Goal: Task Accomplishment & Management: Manage account settings

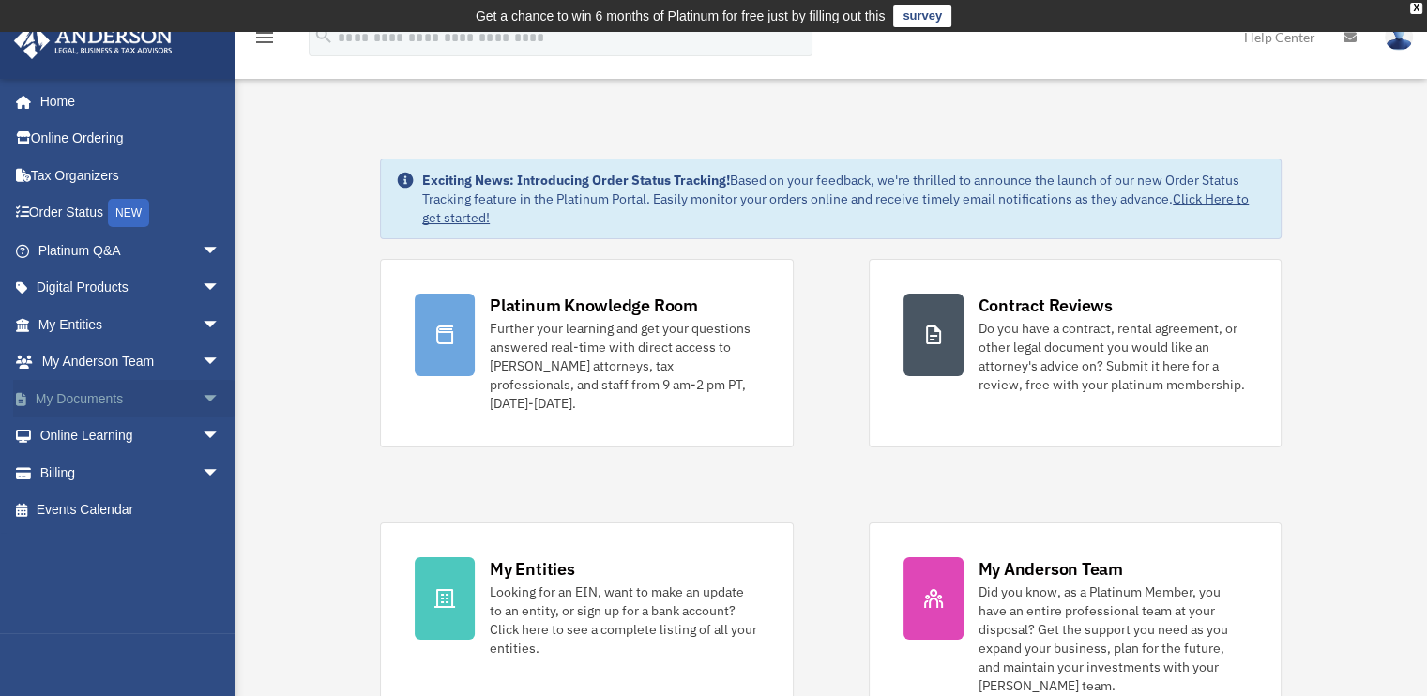
click at [202, 397] on span "arrow_drop_down" at bounding box center [221, 399] width 38 height 38
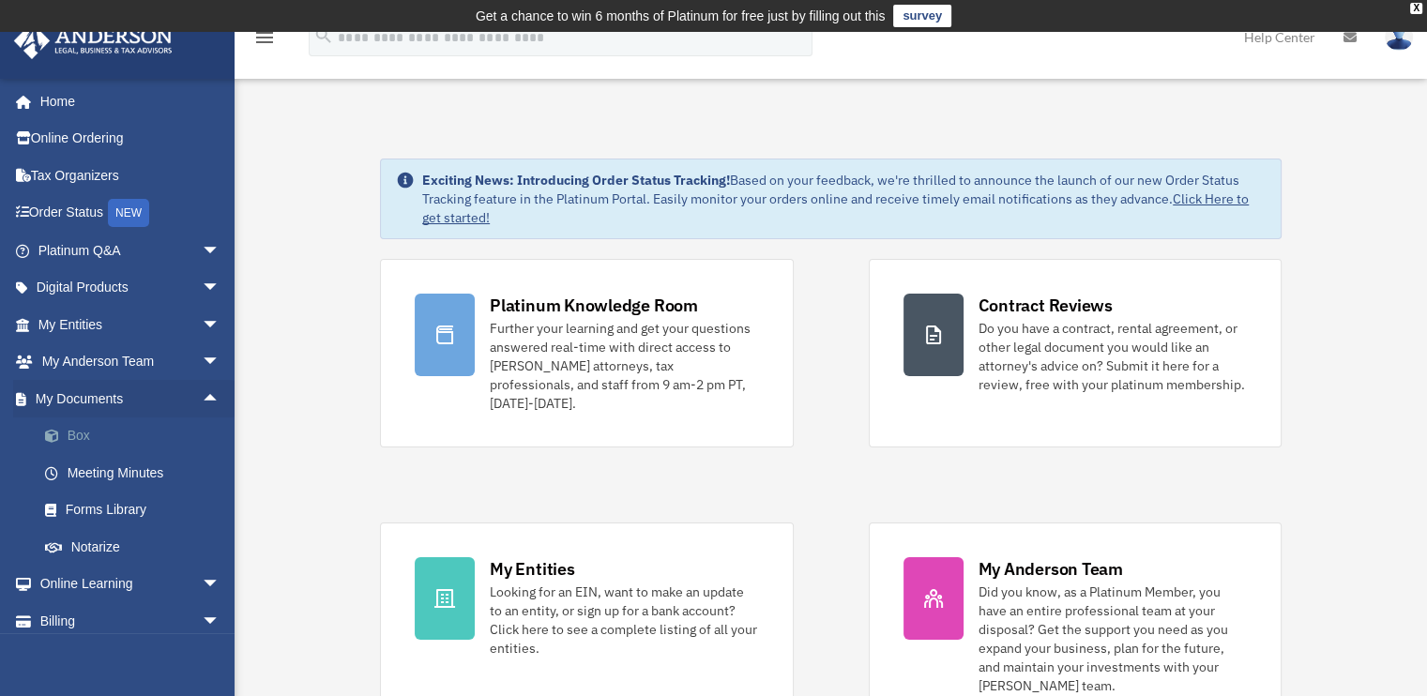
click at [70, 440] on link "Box" at bounding box center [137, 437] width 222 height 38
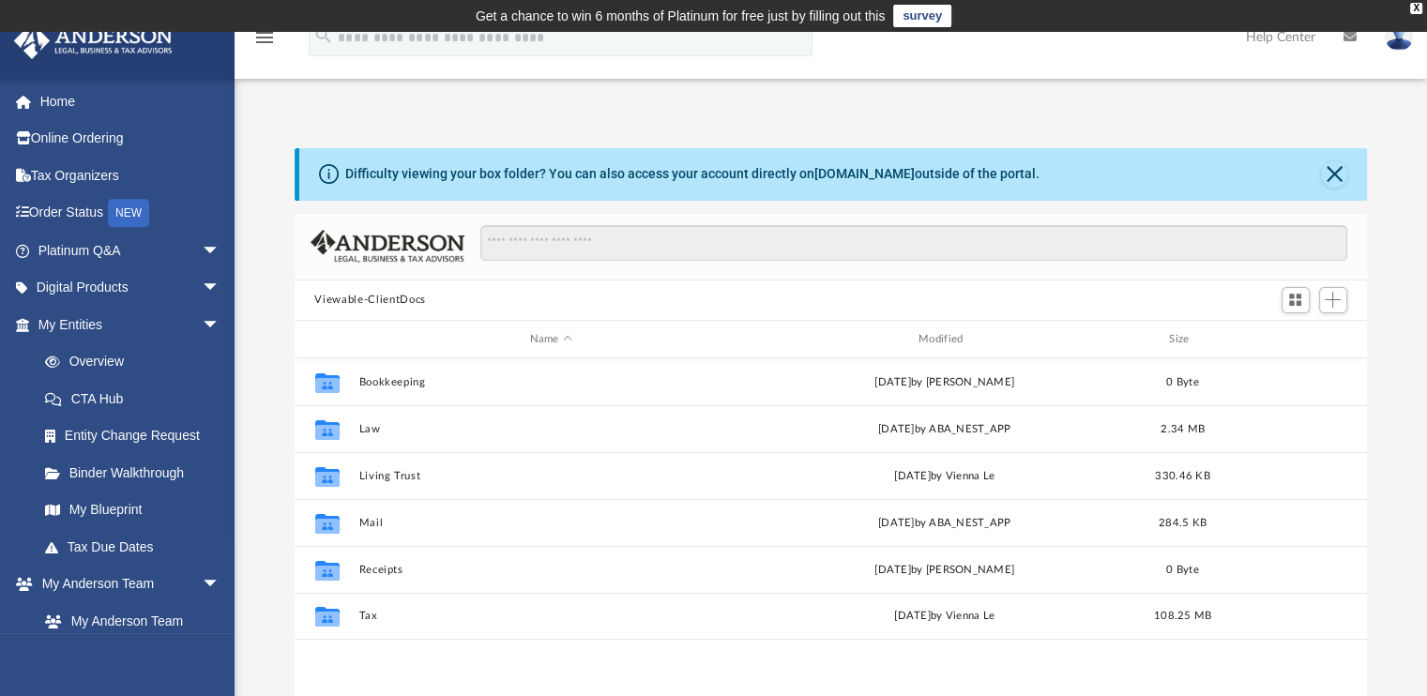
scroll to position [412, 1059]
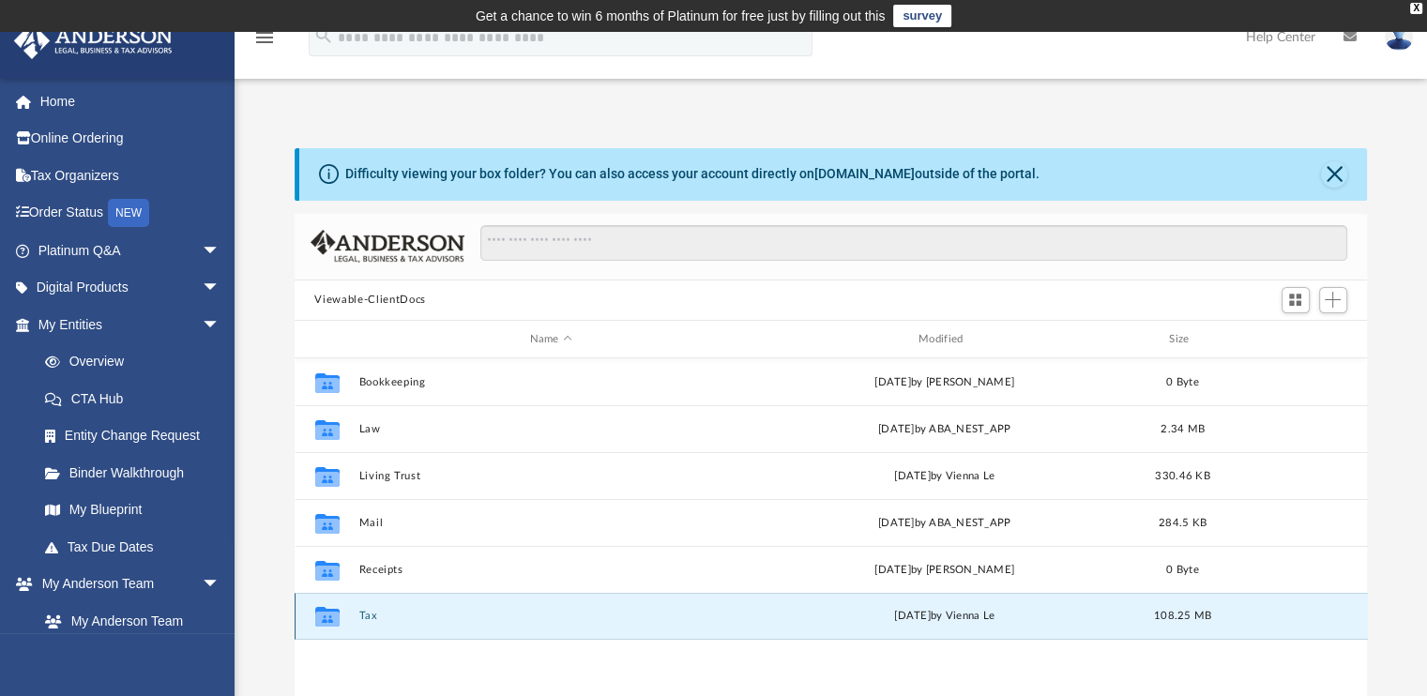
click at [369, 617] on button "Tax" at bounding box center [550, 617] width 385 height 12
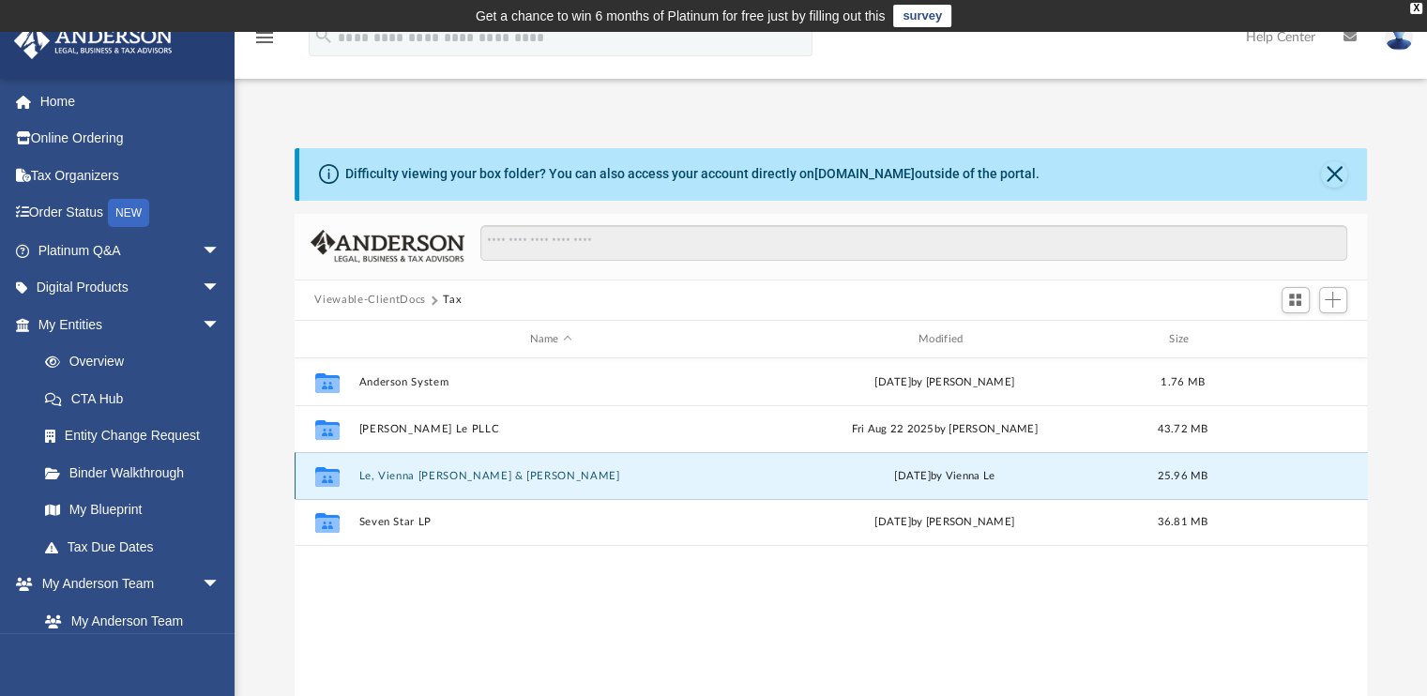
click at [446, 475] on button "Le, Vienna [PERSON_NAME] & [PERSON_NAME]" at bounding box center [550, 476] width 385 height 12
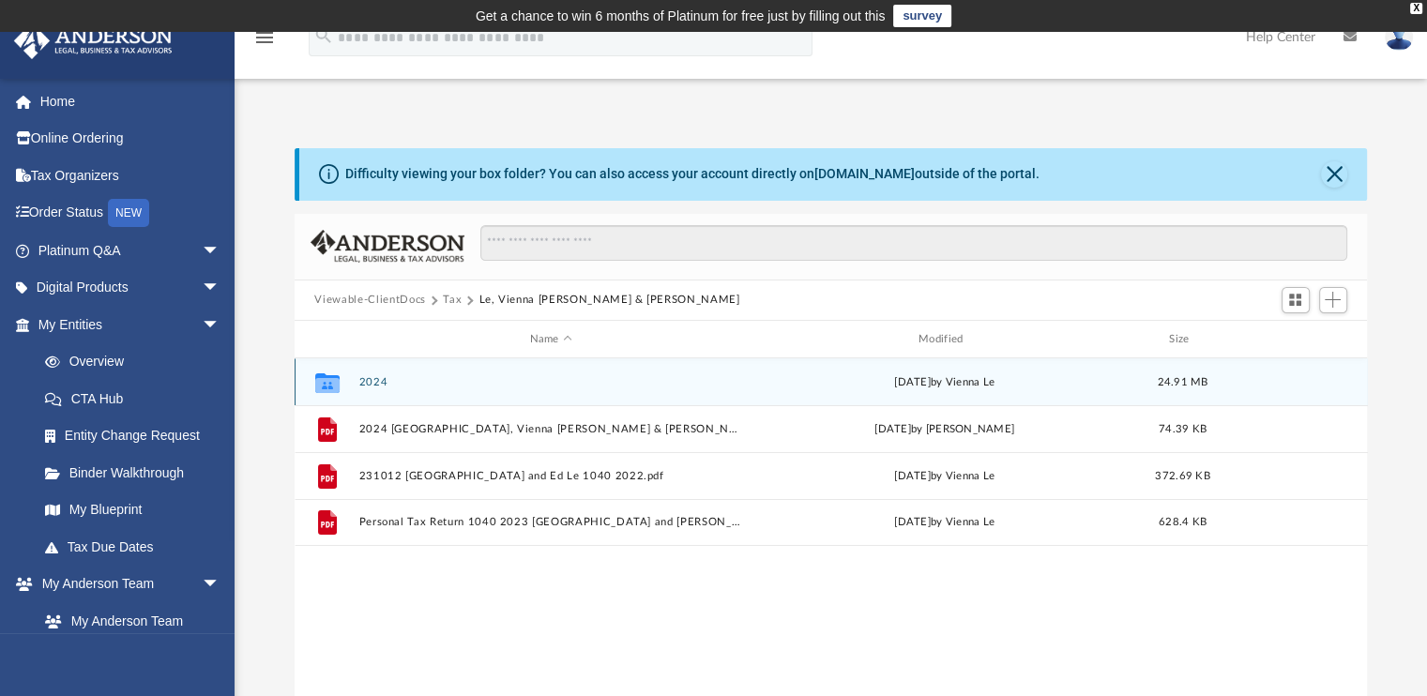
click at [369, 381] on button "2024" at bounding box center [550, 382] width 385 height 12
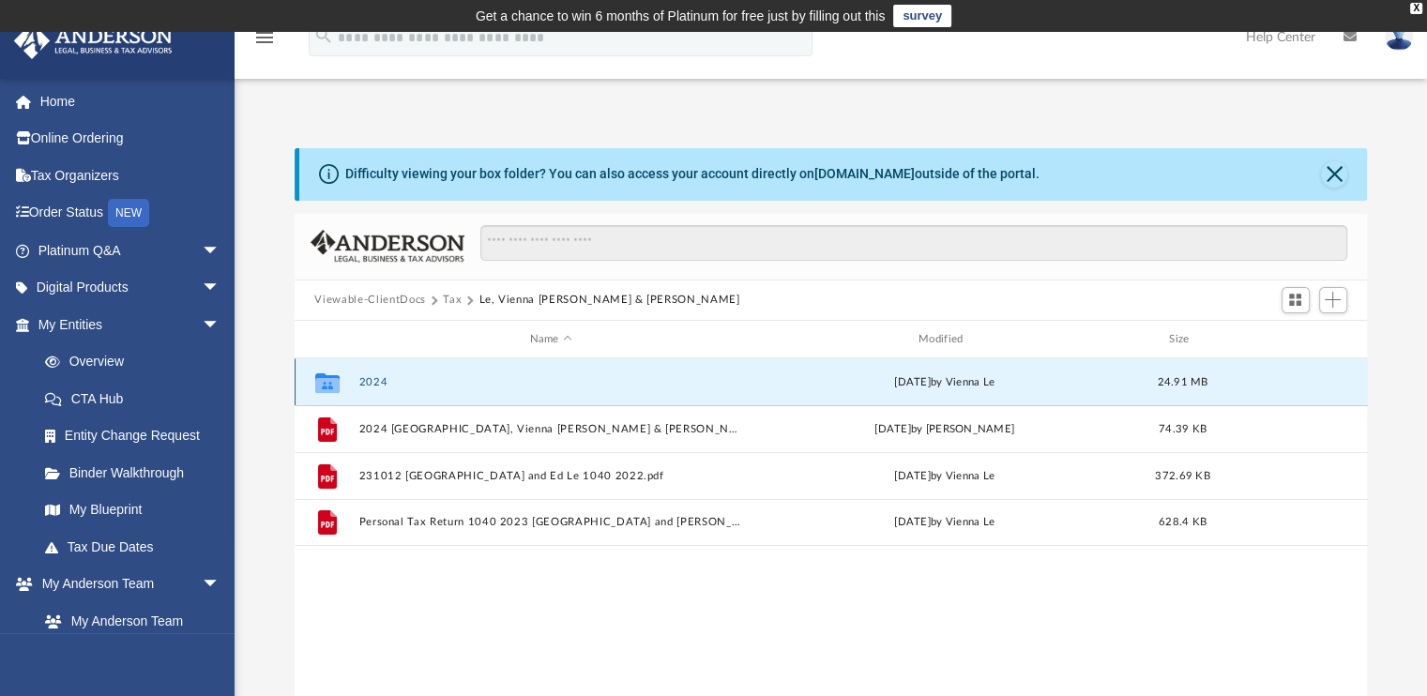
click at [369, 381] on button "2024" at bounding box center [550, 382] width 385 height 12
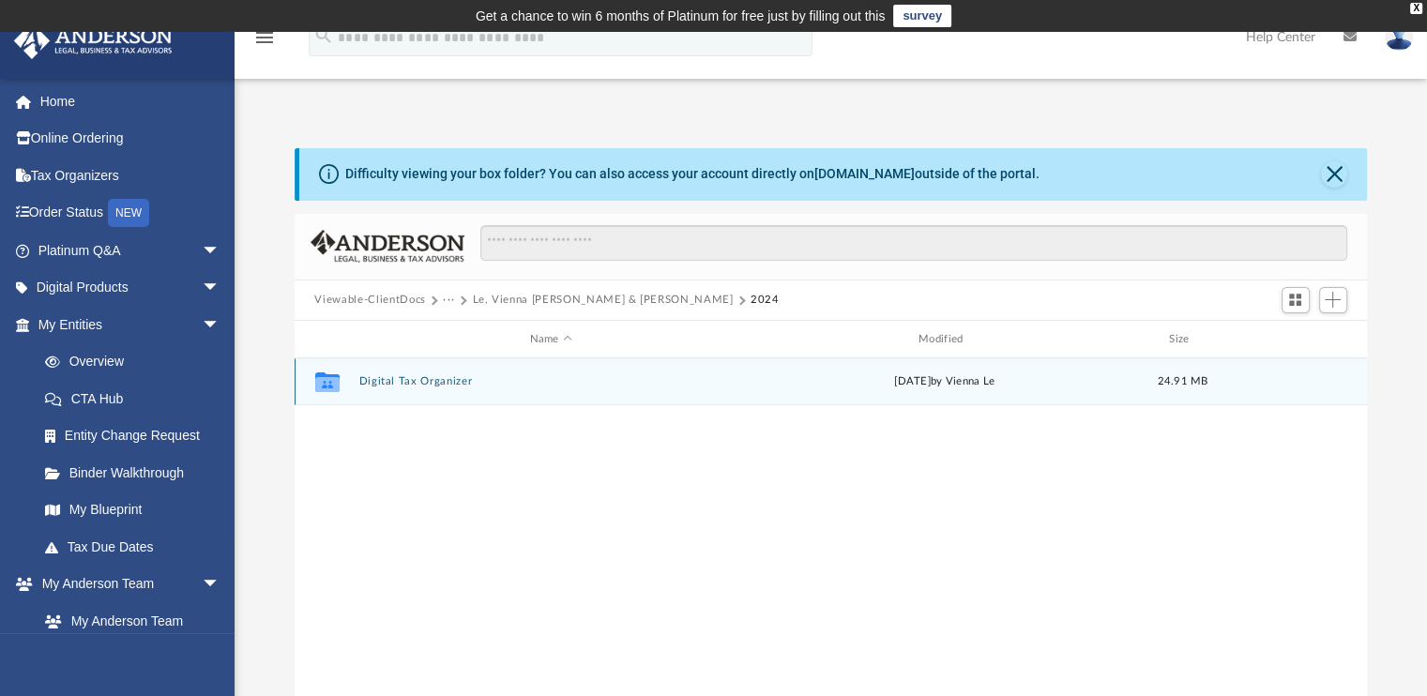
click at [369, 381] on button "Digital Tax Organizer" at bounding box center [550, 382] width 385 height 12
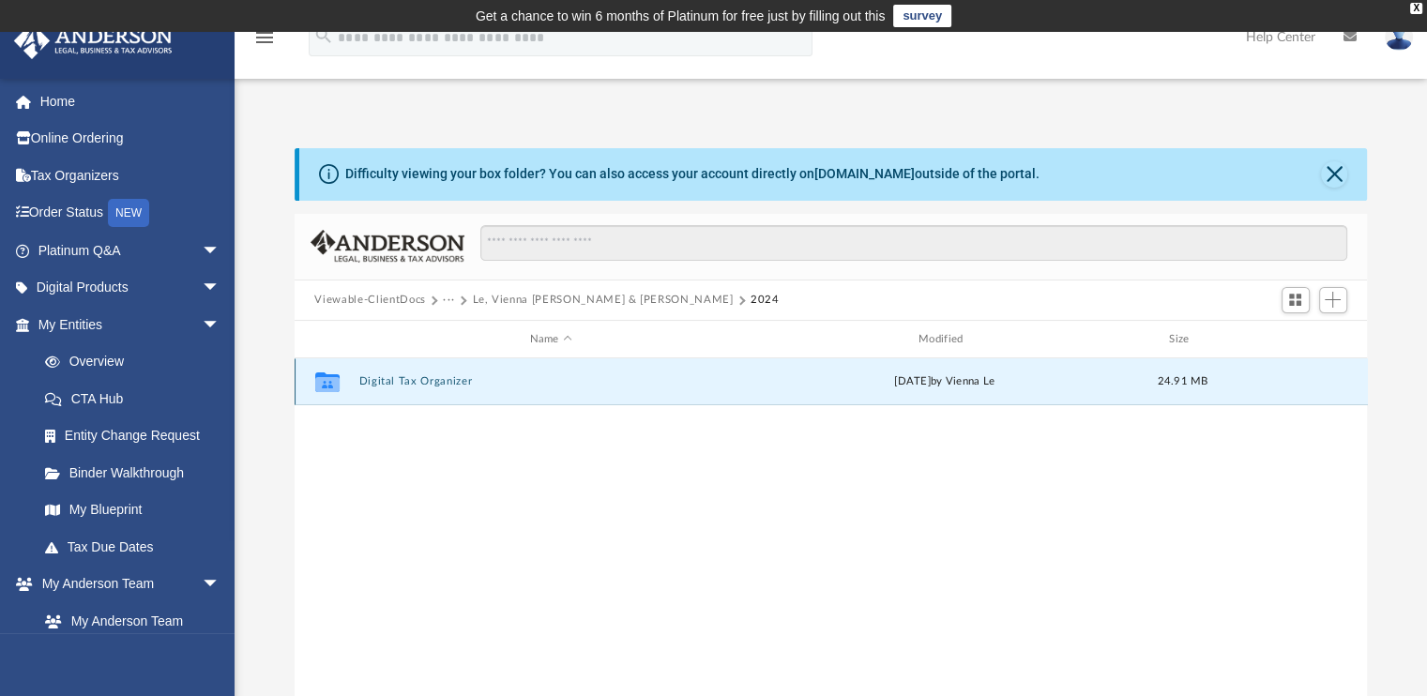
click at [369, 381] on button "Digital Tax Organizer" at bounding box center [550, 382] width 385 height 12
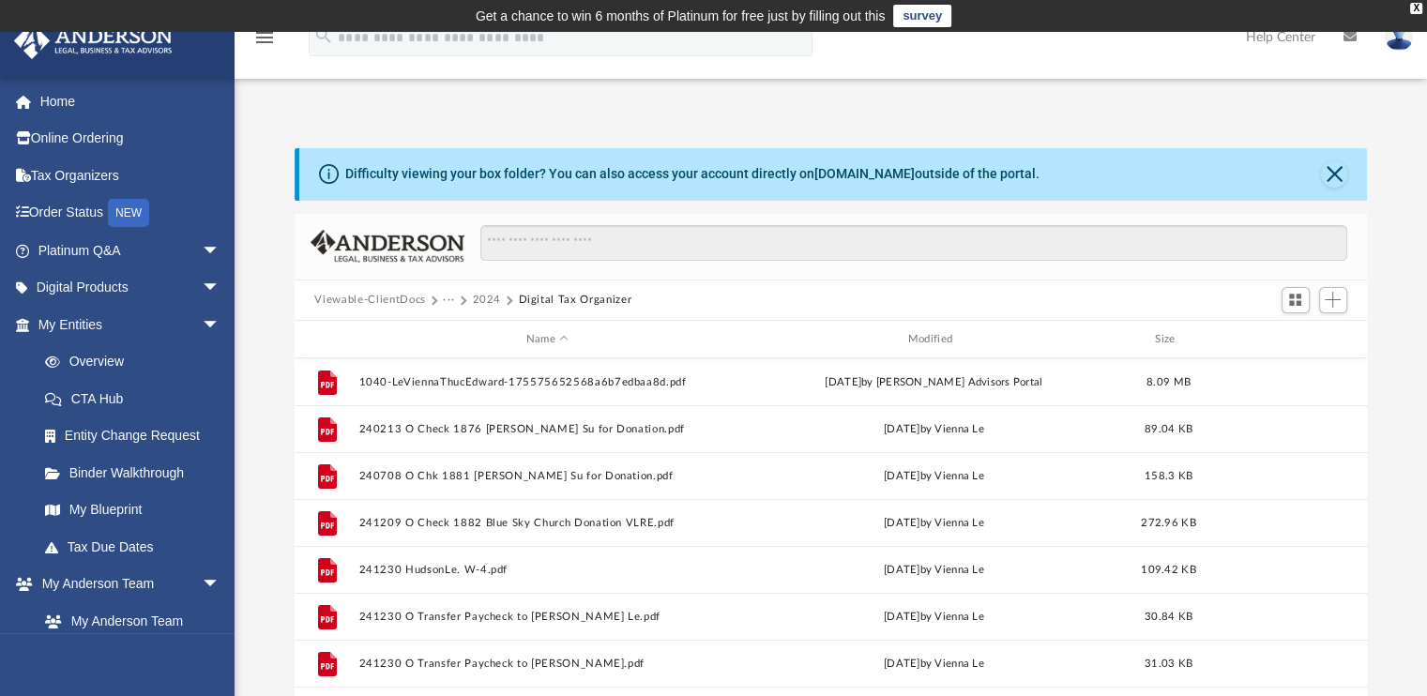
click at [486, 299] on button "2024" at bounding box center [486, 300] width 29 height 17
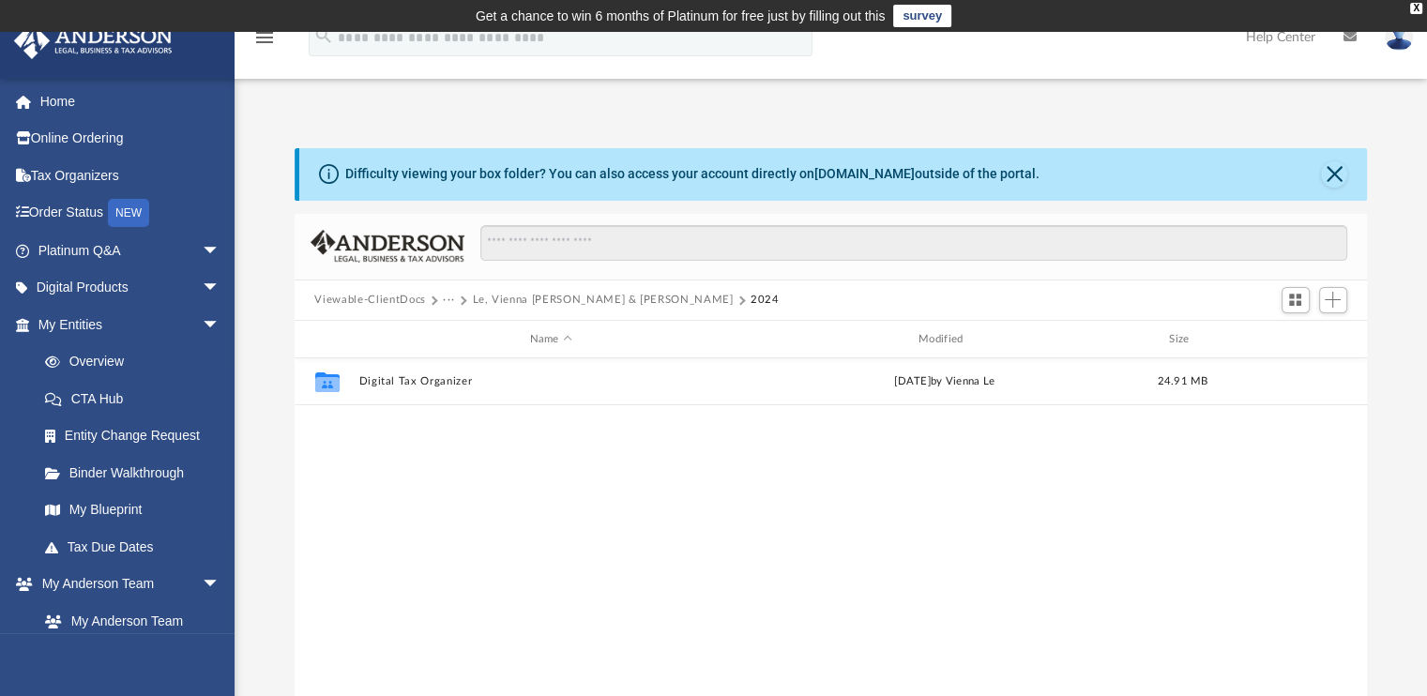
click at [448, 298] on button "···" at bounding box center [449, 300] width 12 height 17
click at [391, 297] on button "Viewable-ClientDocs" at bounding box center [369, 300] width 111 height 17
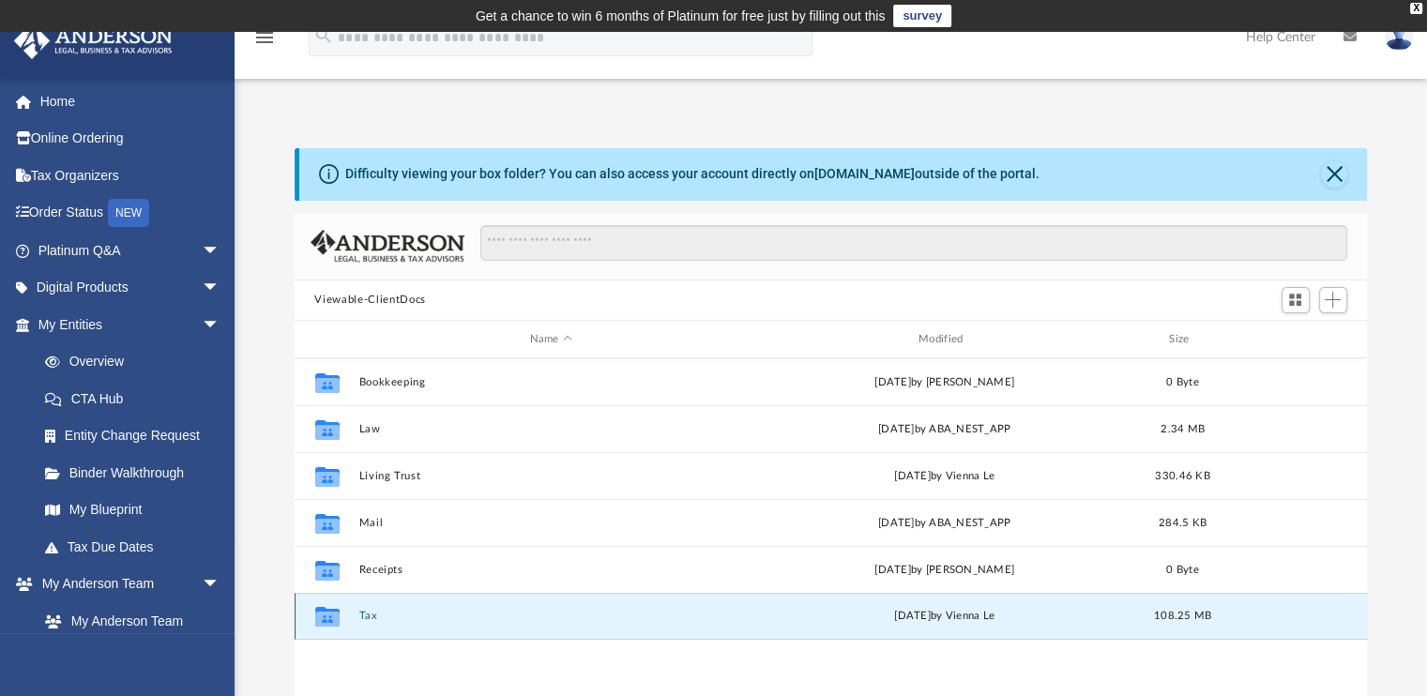
click at [364, 617] on button "Tax" at bounding box center [550, 617] width 385 height 12
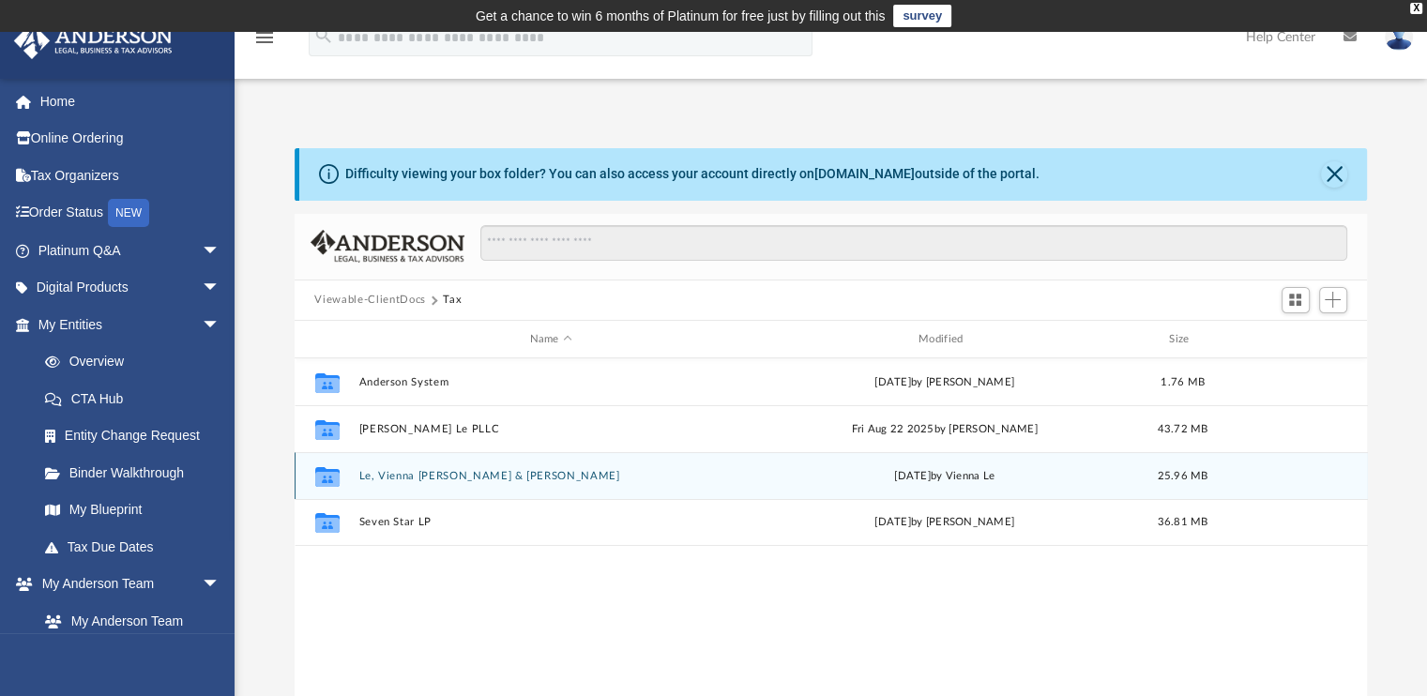
click at [404, 478] on button "Le, Vienna [PERSON_NAME] & [PERSON_NAME]" at bounding box center [550, 476] width 385 height 12
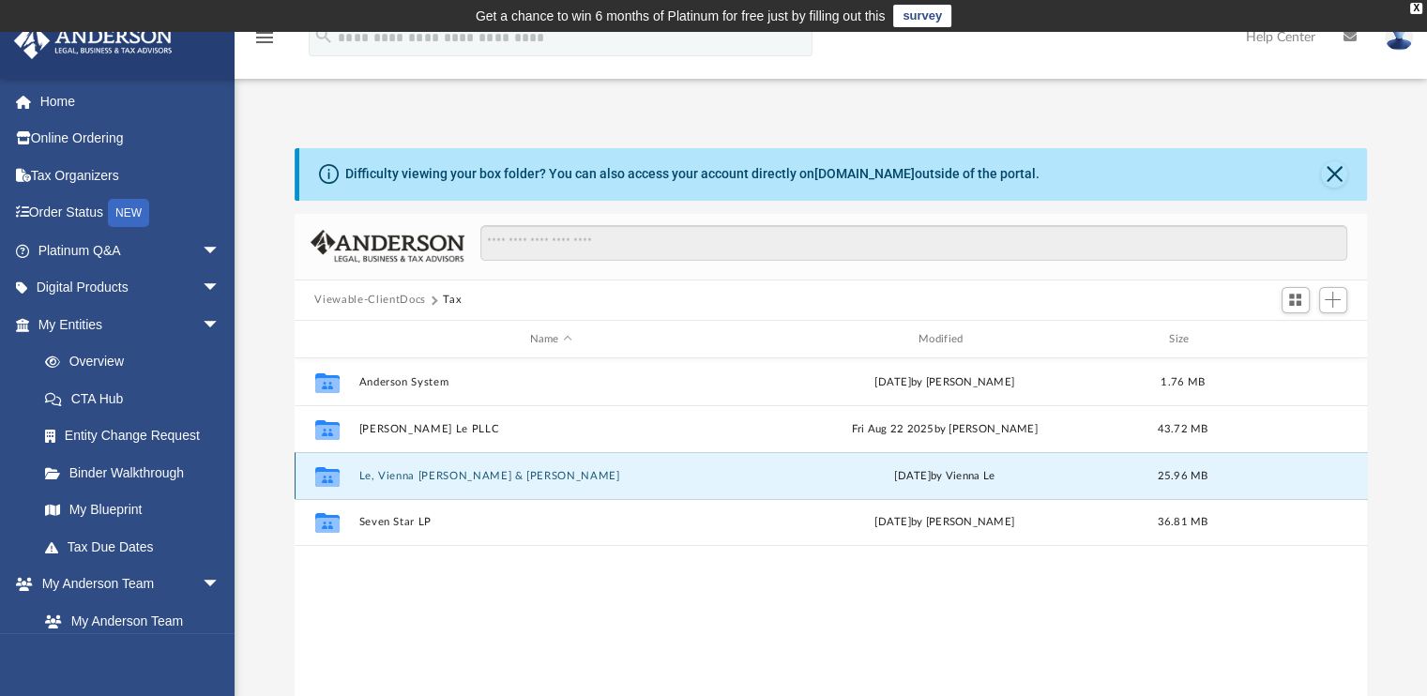
click at [404, 478] on button "Le, Vienna [PERSON_NAME] & [PERSON_NAME]" at bounding box center [550, 476] width 385 height 12
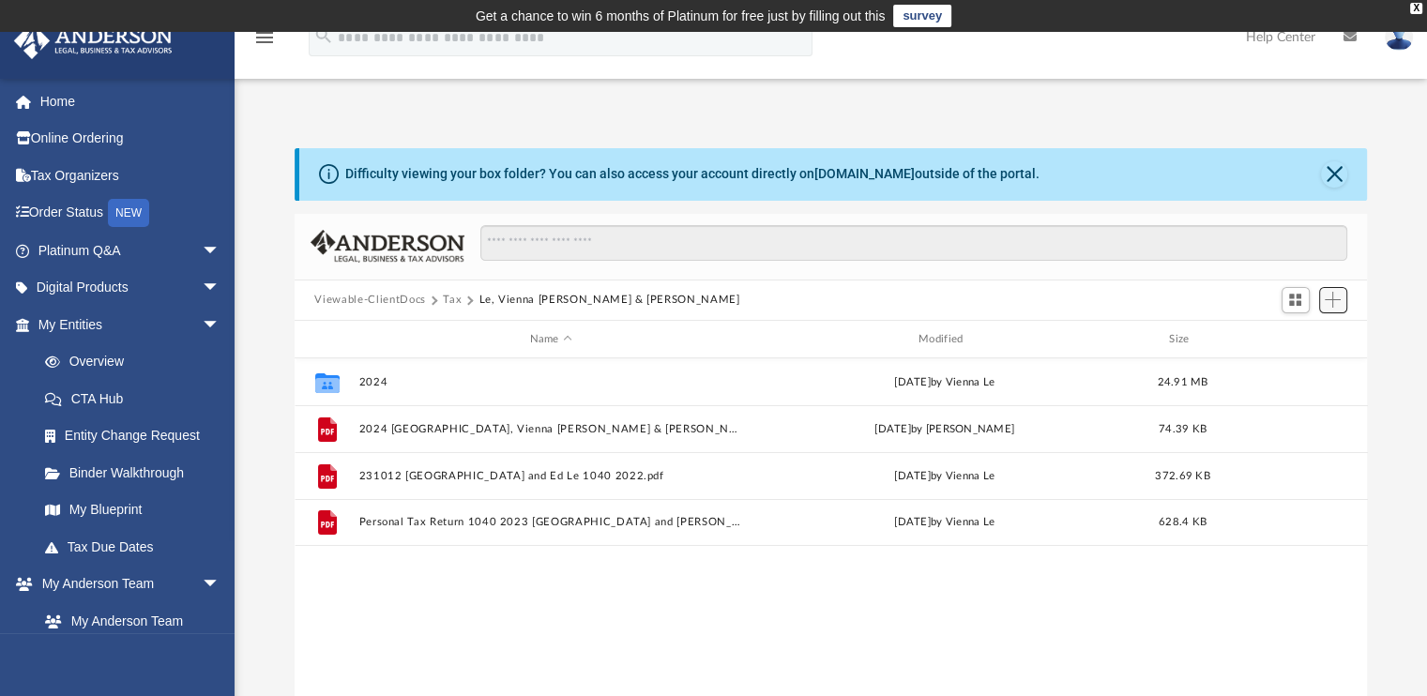
click at [1329, 298] on span "Add" at bounding box center [1333, 300] width 16 height 16
click at [1295, 335] on li "Upload" at bounding box center [1306, 337] width 60 height 20
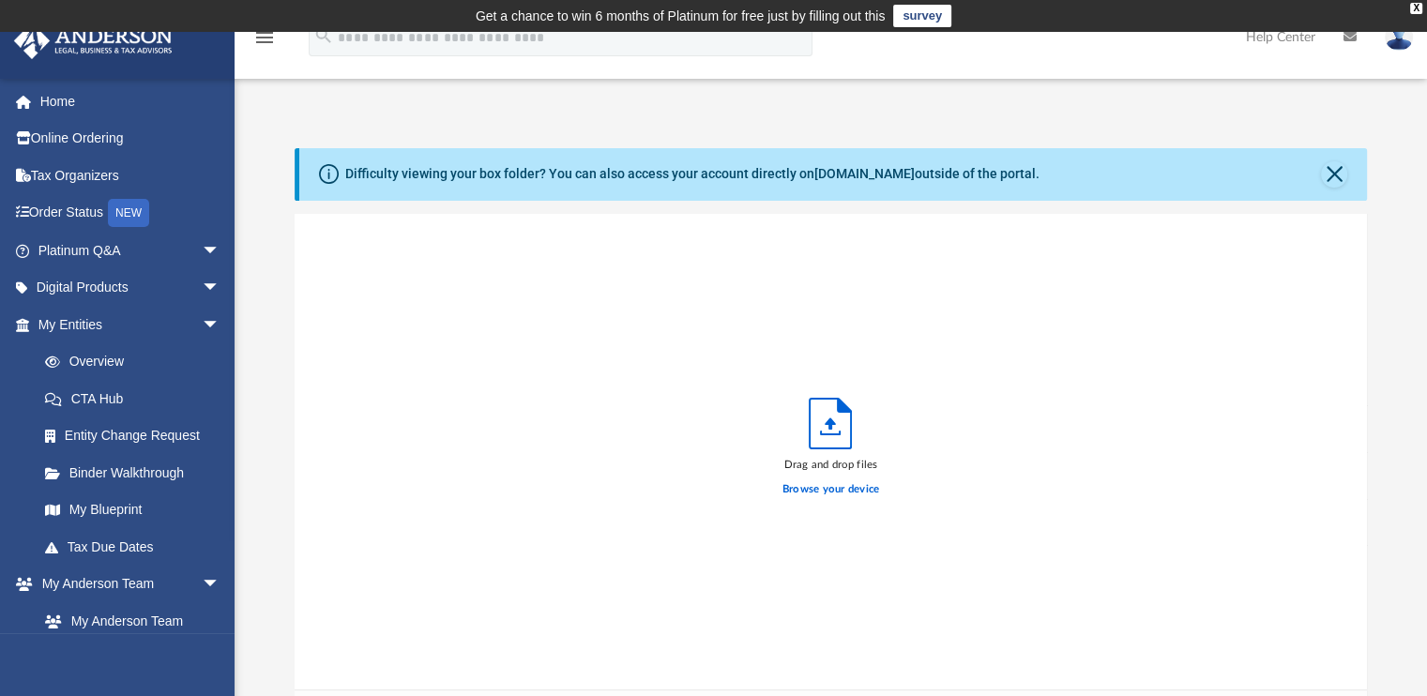
scroll to position [462, 1059]
click at [842, 492] on label "Browse your device" at bounding box center [832, 489] width 98 height 17
click at [0, 0] on input "Browse your device" at bounding box center [0, 0] width 0 height 0
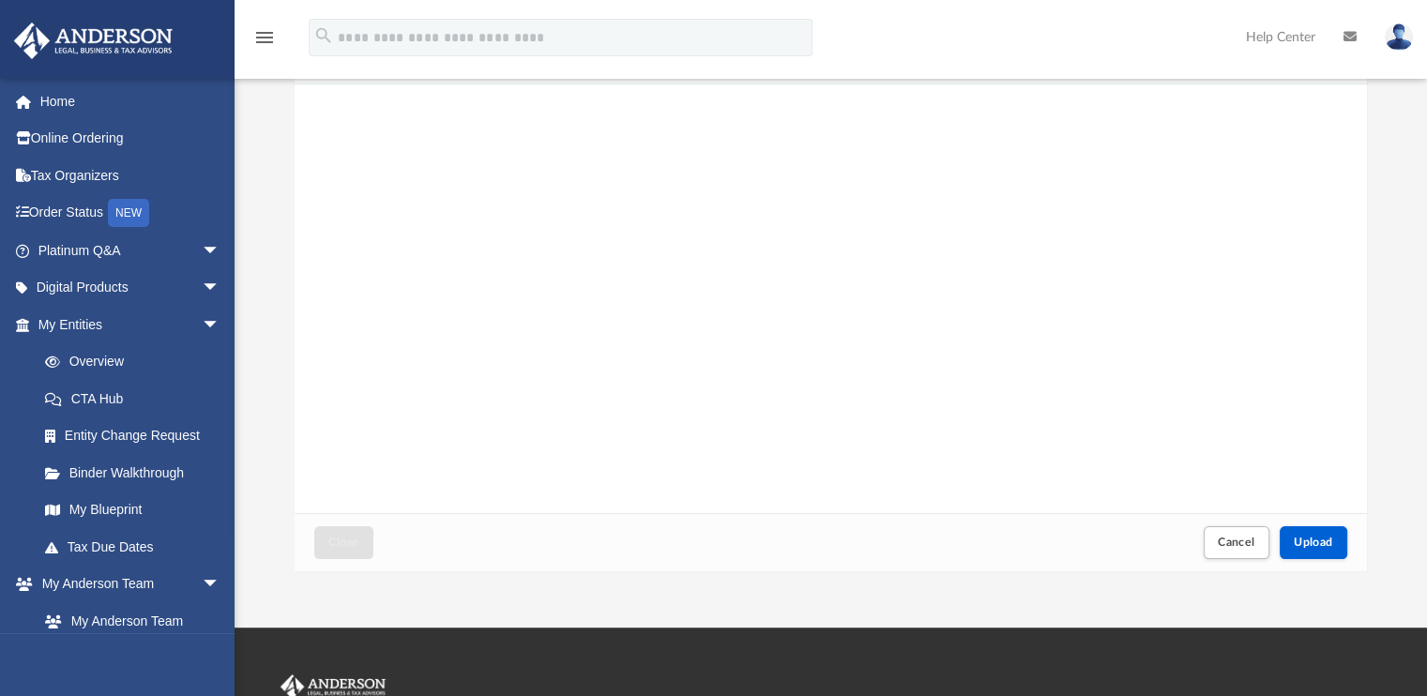
scroll to position [190, 0]
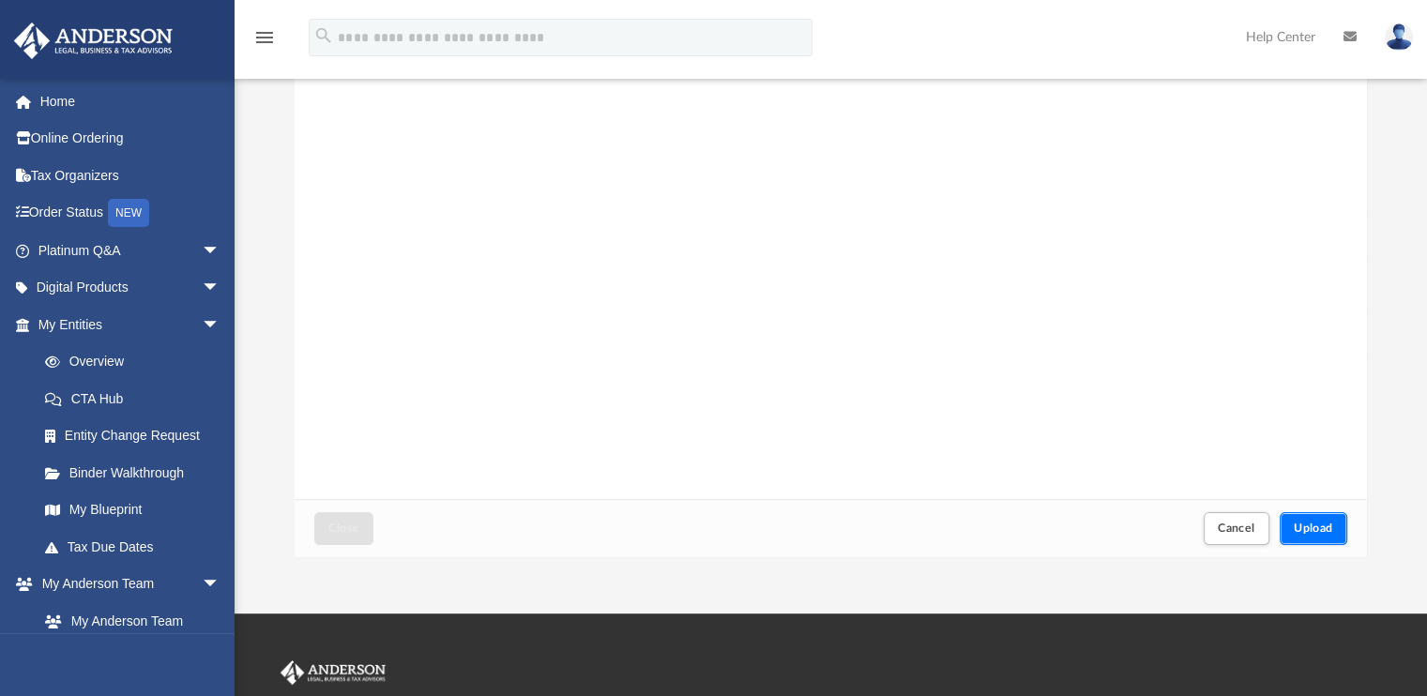
click at [1320, 523] on span "Upload" at bounding box center [1313, 528] width 39 height 11
